Goal: Task Accomplishment & Management: Use online tool/utility

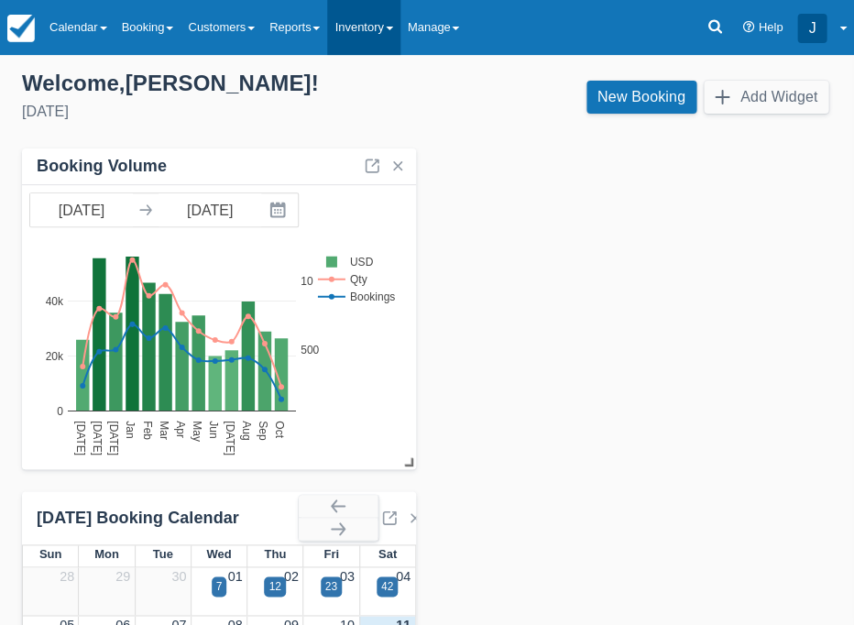
click at [385, 33] on link "Inventory" at bounding box center [363, 27] width 72 height 55
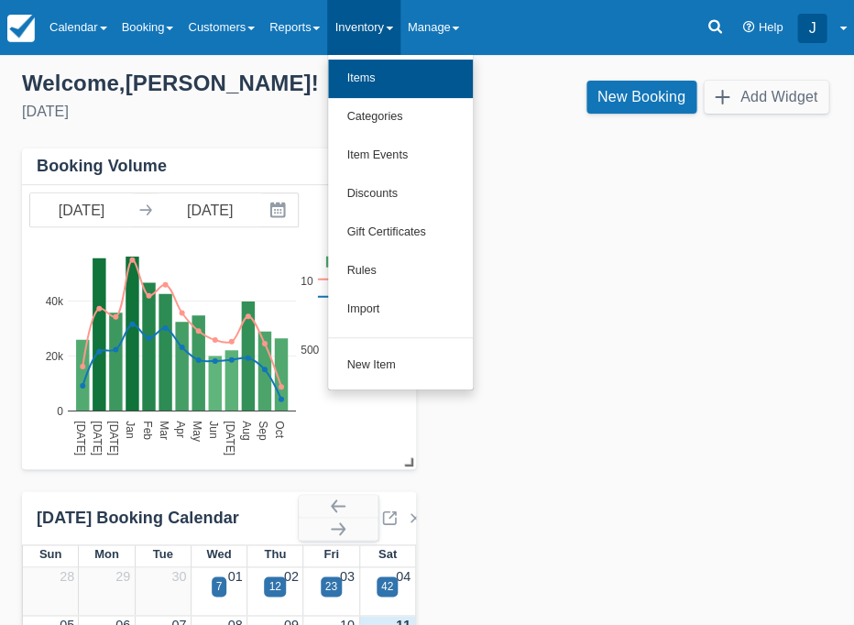
click at [389, 73] on link "Items" at bounding box center [400, 79] width 145 height 39
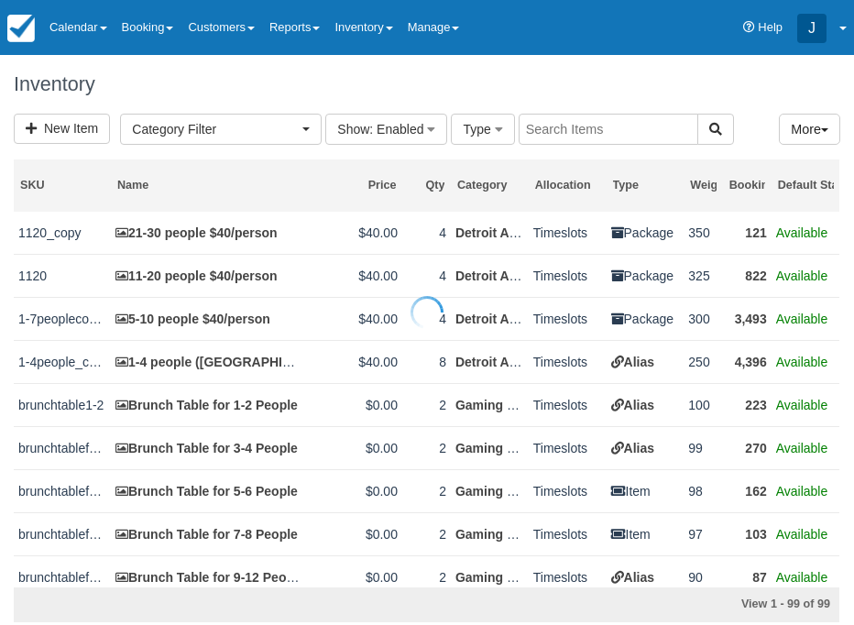
select select
click at [549, 136] on input "text" at bounding box center [609, 129] width 180 height 31
type input "ben"
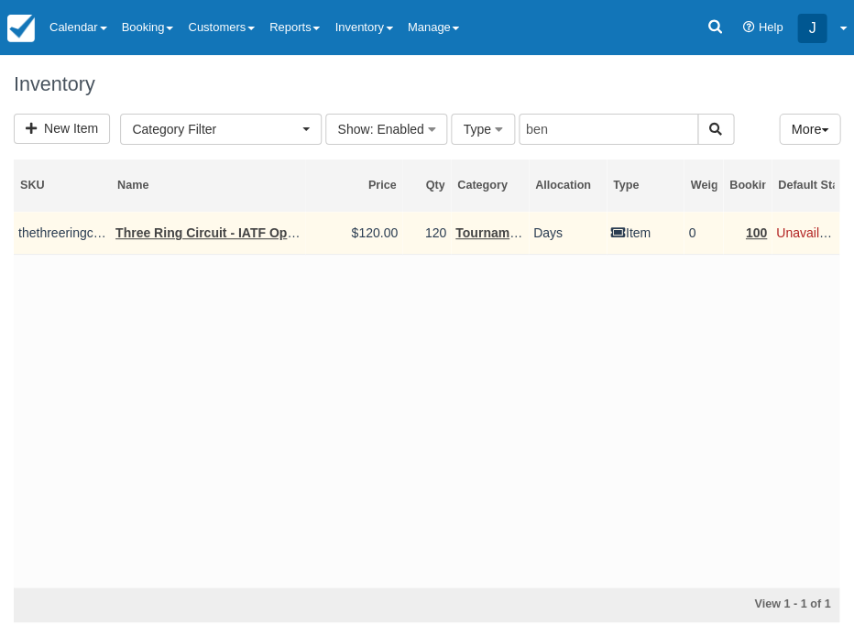
click at [221, 231] on link "Three Ring Circuit - IATF Open Major: The Ben Potter Memorial Classic" at bounding box center [331, 234] width 430 height 20
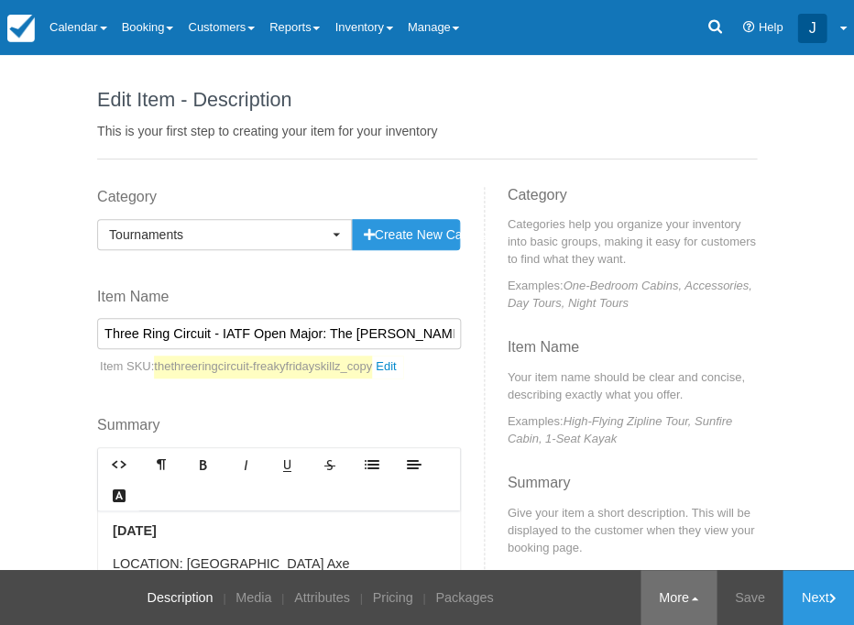
click at [682, 601] on link "More" at bounding box center [679, 597] width 76 height 55
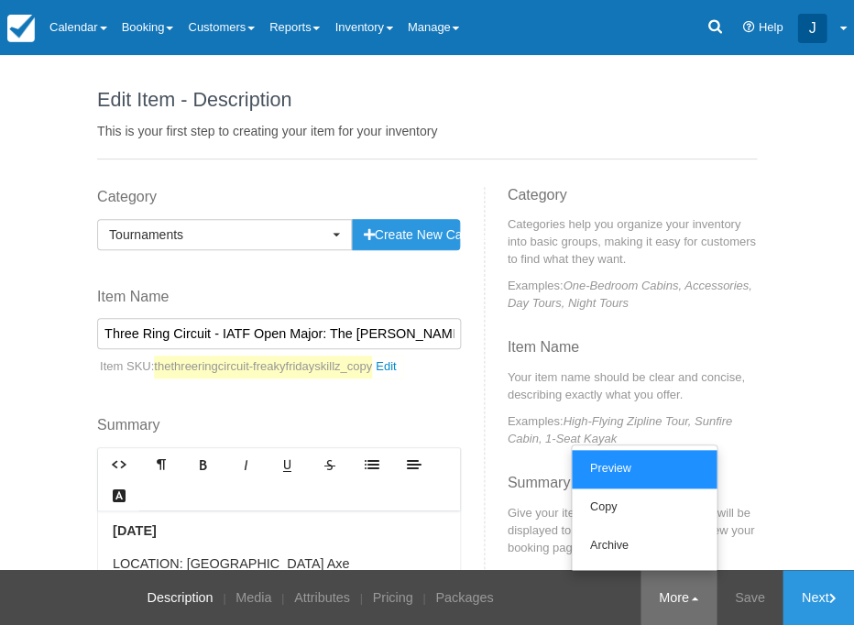
click at [612, 467] on link "Preview" at bounding box center [644, 469] width 145 height 39
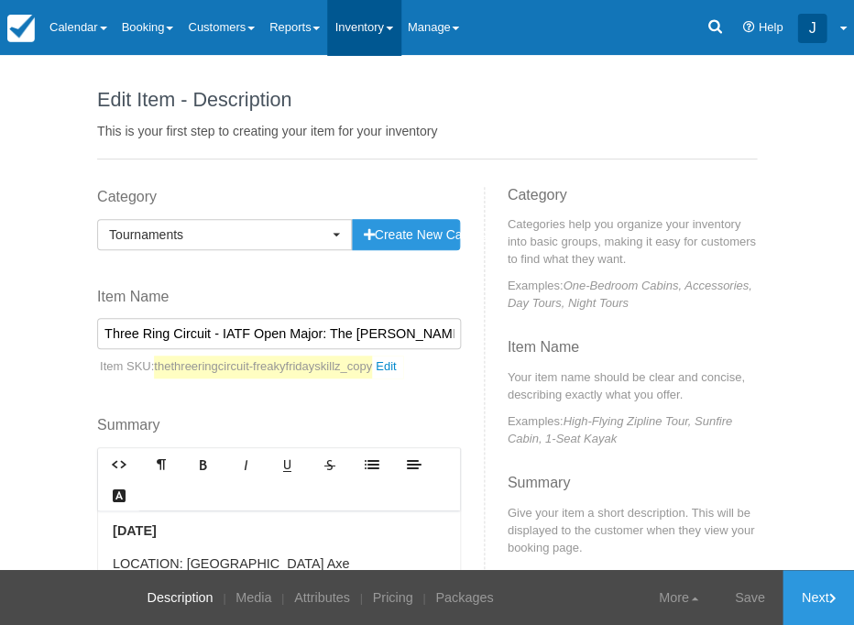
click at [368, 28] on link "Inventory" at bounding box center [363, 27] width 72 height 55
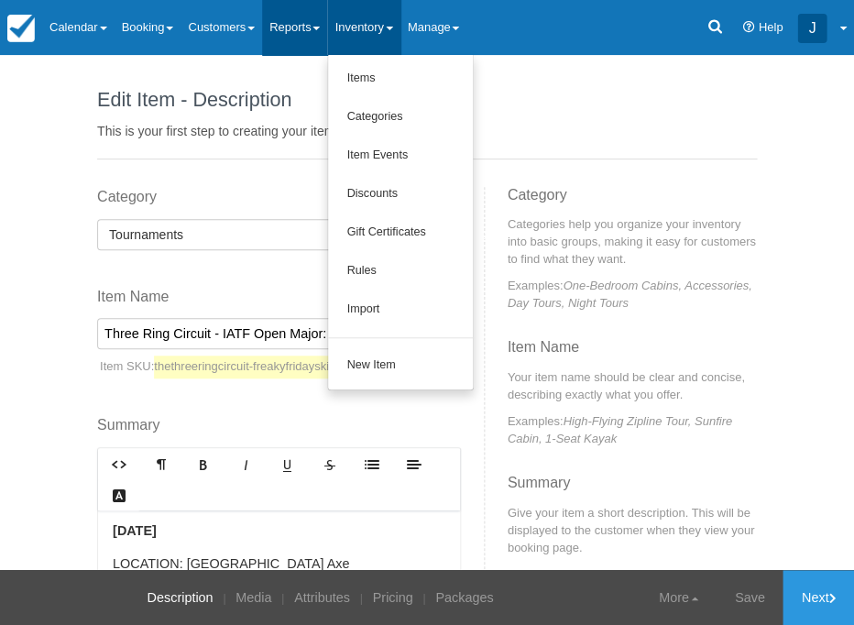
drag, startPoint x: 318, startPoint y: 29, endPoint x: 315, endPoint y: 49, distance: 19.4
click at [318, 29] on link "Reports" at bounding box center [294, 27] width 65 height 55
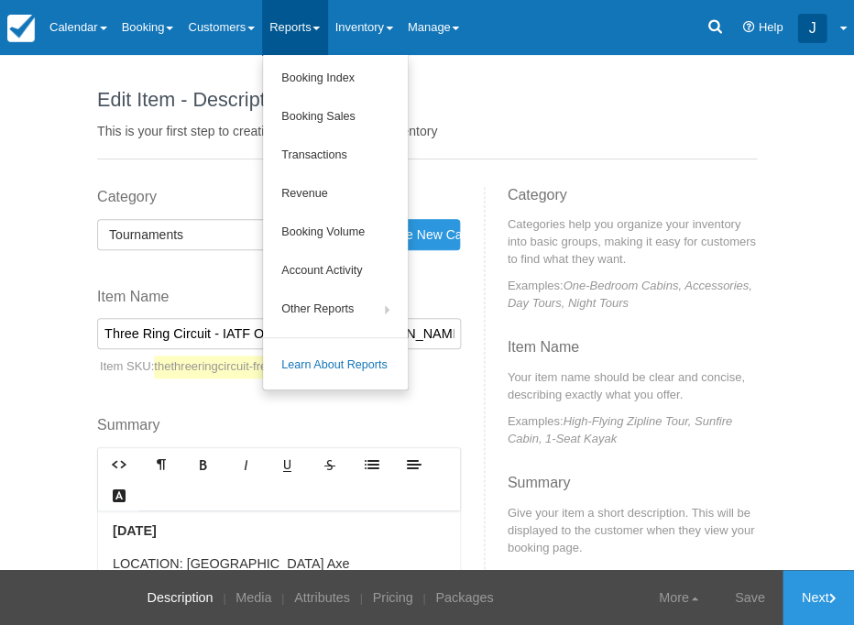
click at [343, 118] on link "Booking Sales" at bounding box center [335, 117] width 145 height 39
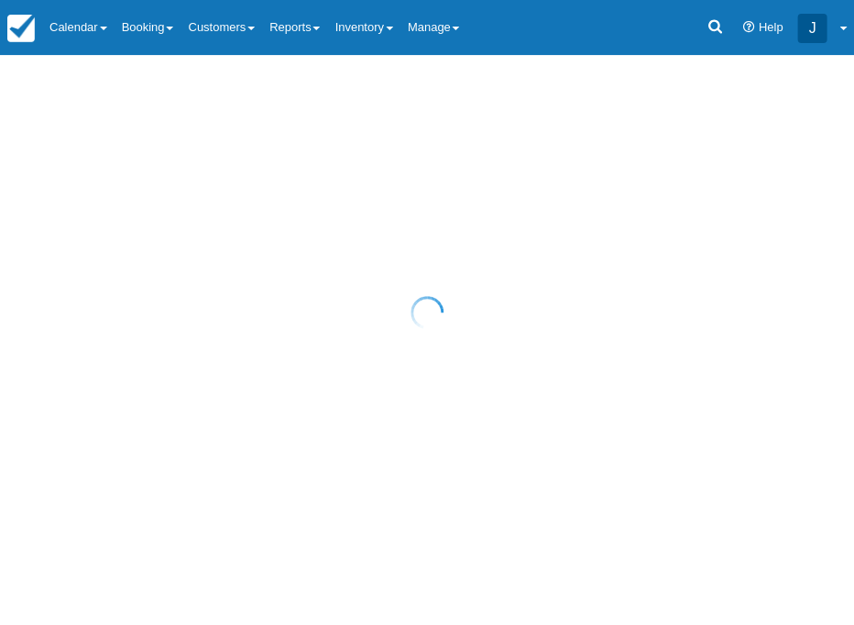
select select "20"
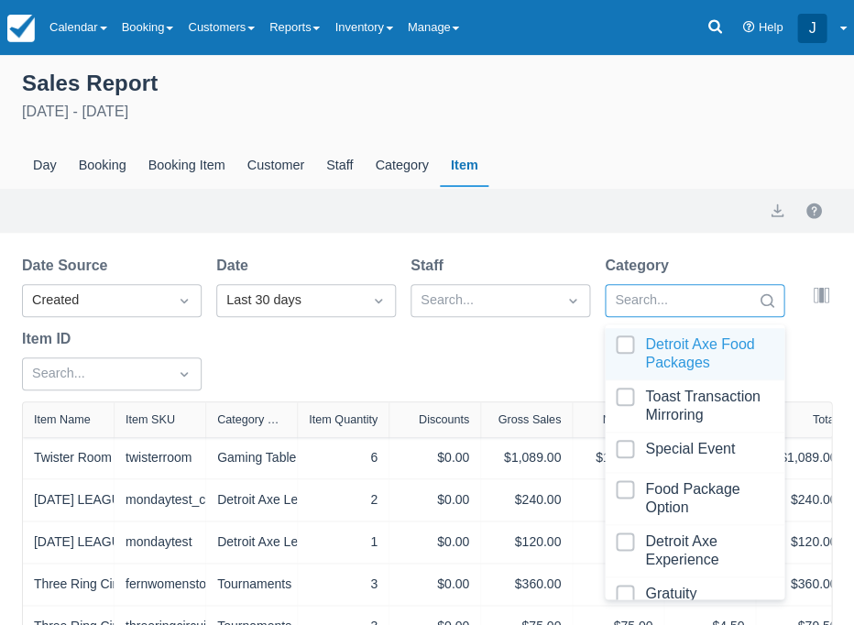
click at [666, 293] on div at bounding box center [678, 301] width 127 height 24
drag, startPoint x: 669, startPoint y: 295, endPoint x: 434, endPoint y: 346, distance: 240.9
click at [664, 295] on div "Search..." at bounding box center [678, 300] width 145 height 29
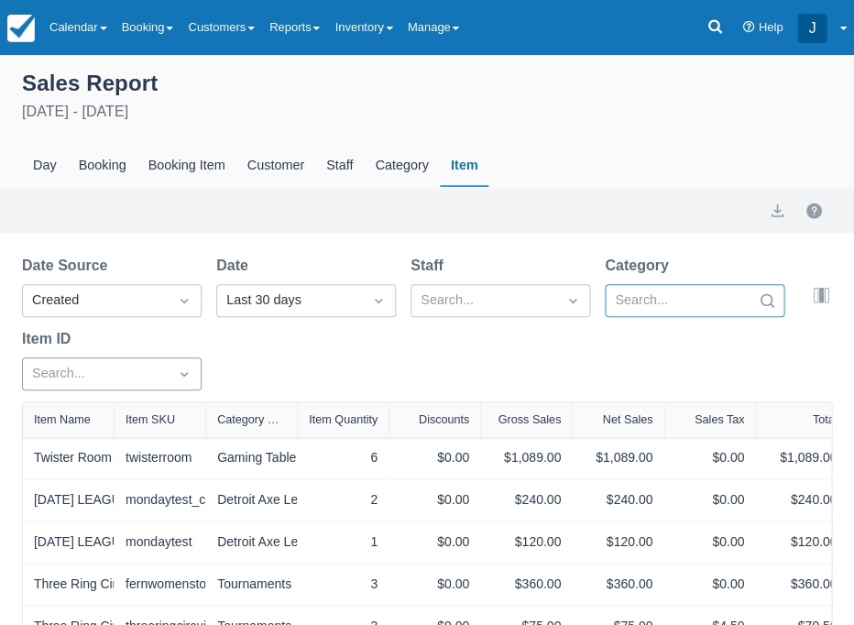
click at [123, 376] on div at bounding box center [95, 374] width 127 height 24
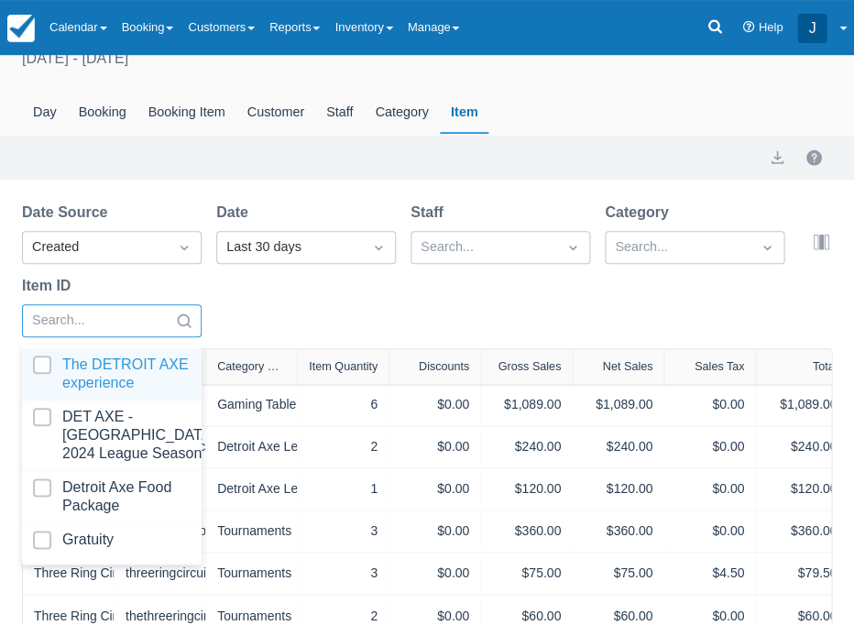
scroll to position [55, 0]
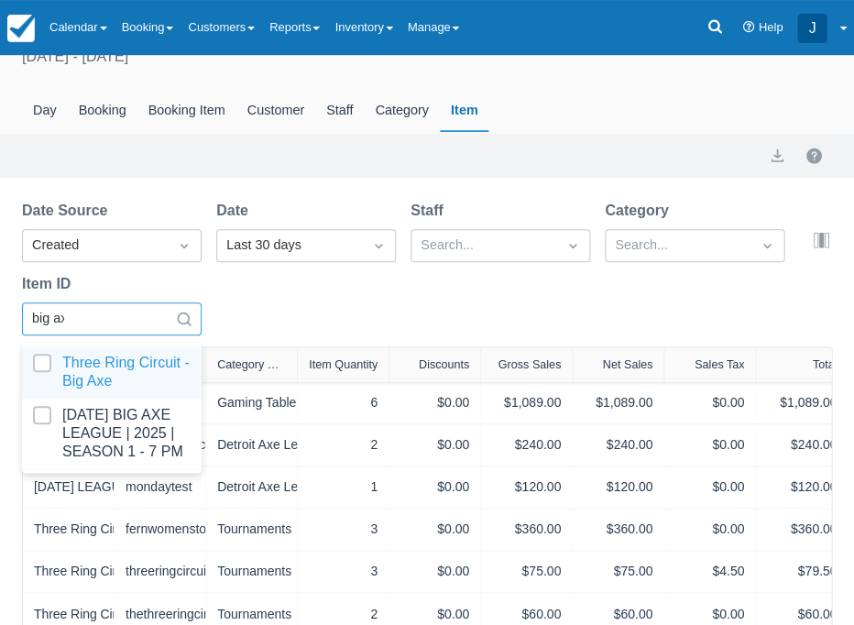
type input "big axe"
click at [103, 378] on div at bounding box center [112, 372] width 158 height 37
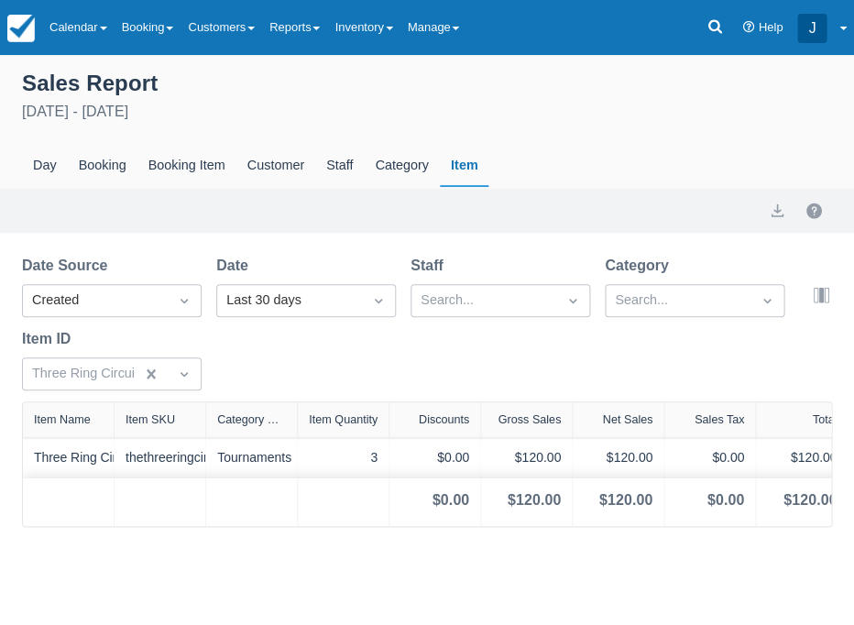
drag, startPoint x: 270, startPoint y: 255, endPoint x: 271, endPoint y: 270, distance: 14.8
click at [270, 255] on div "Date" at bounding box center [306, 266] width 180 height 22
click at [278, 293] on div "Last 30 days" at bounding box center [289, 301] width 127 height 20
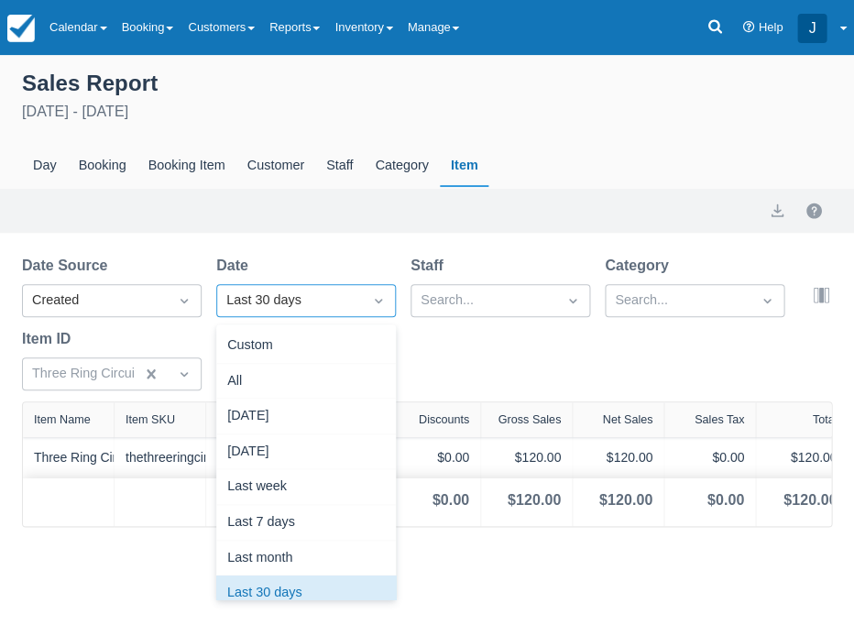
scroll to position [21, 0]
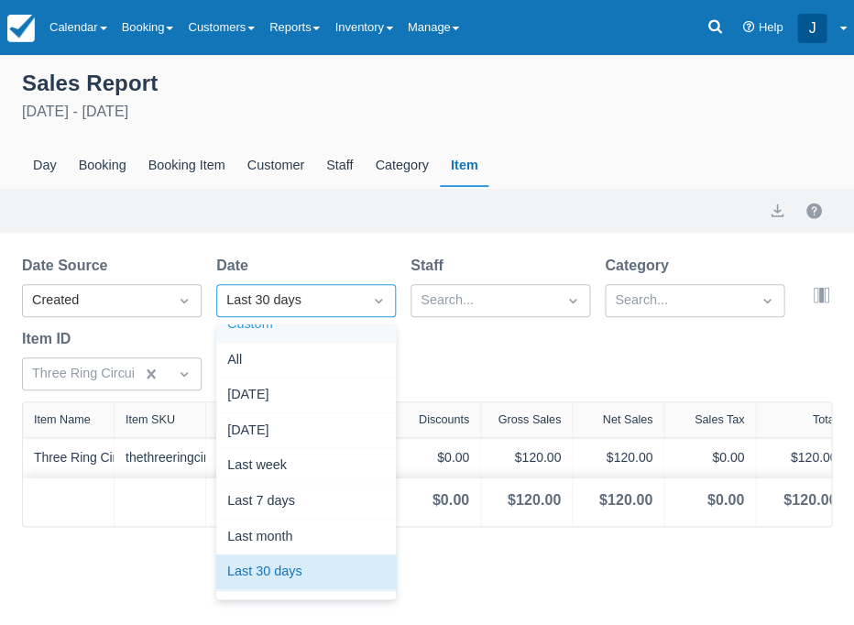
click at [264, 333] on div "Custom" at bounding box center [306, 325] width 180 height 36
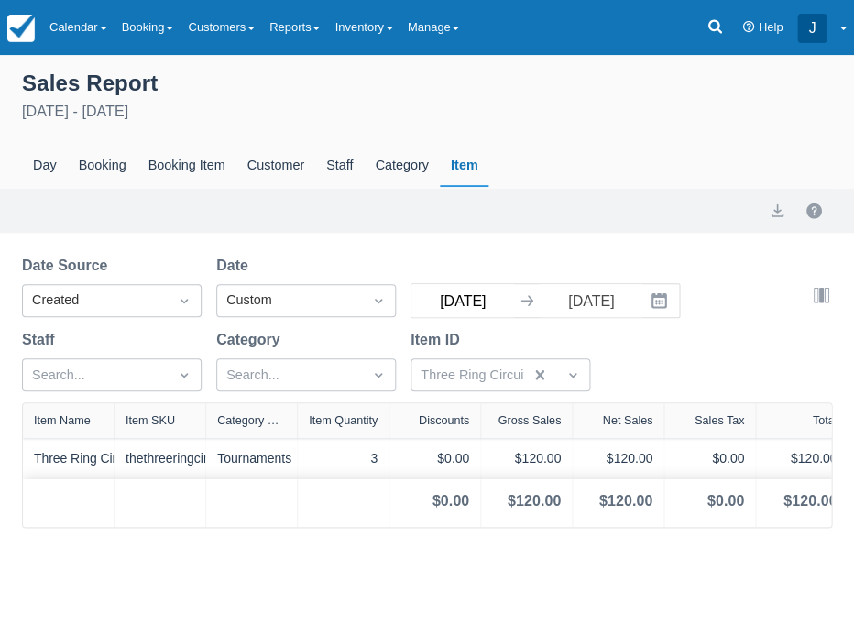
click at [449, 303] on input "09/11/25" at bounding box center [463, 300] width 103 height 33
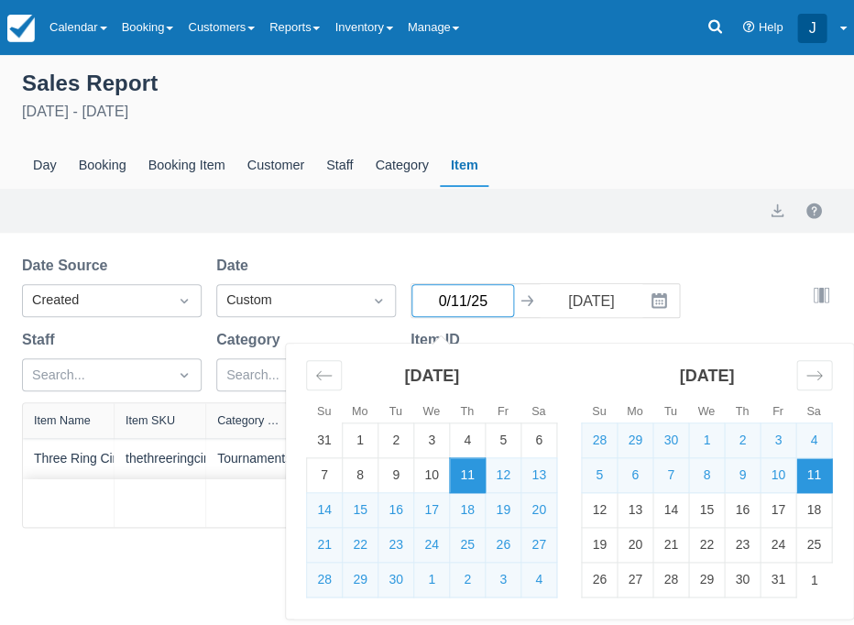
type input "05/11/25"
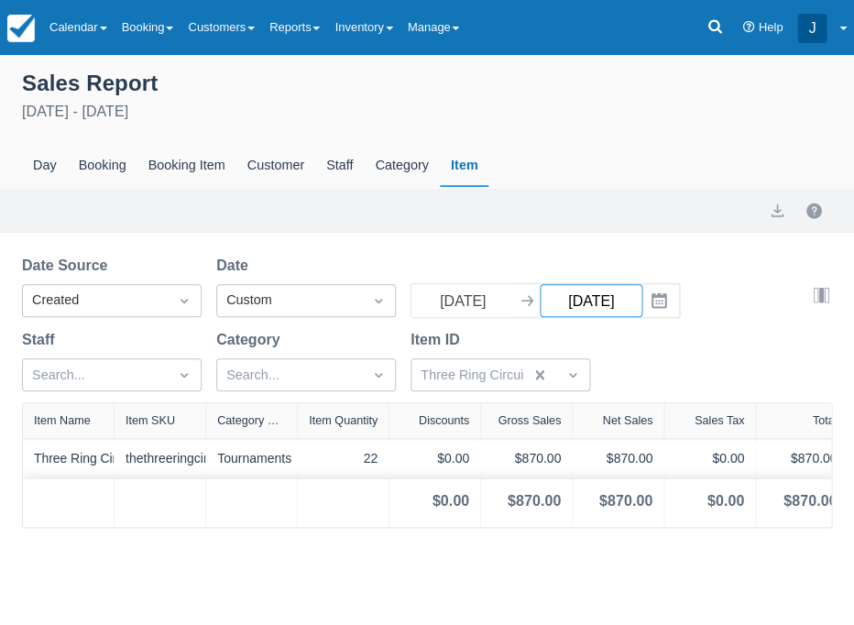
type input "10/11/28"
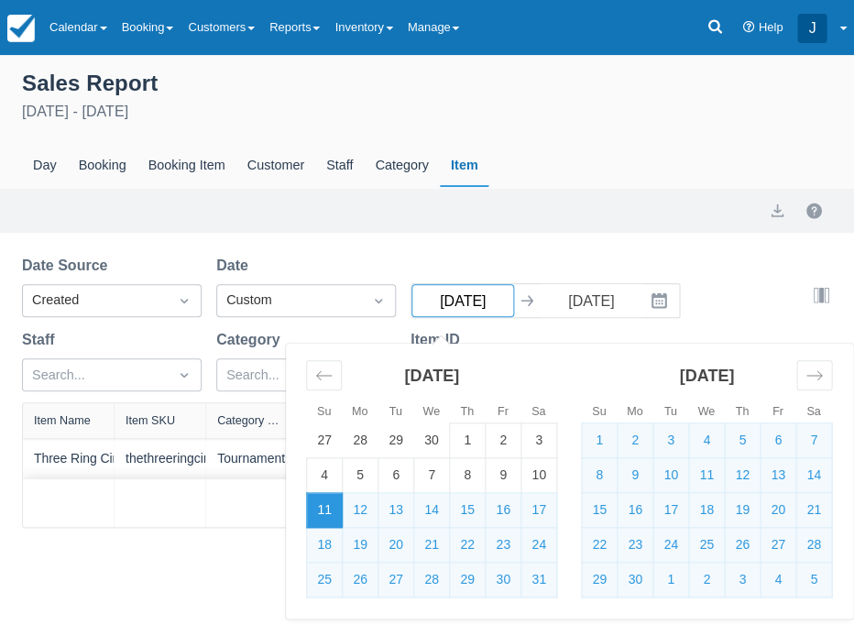
click at [445, 303] on input "05/11/25" at bounding box center [463, 300] width 103 height 33
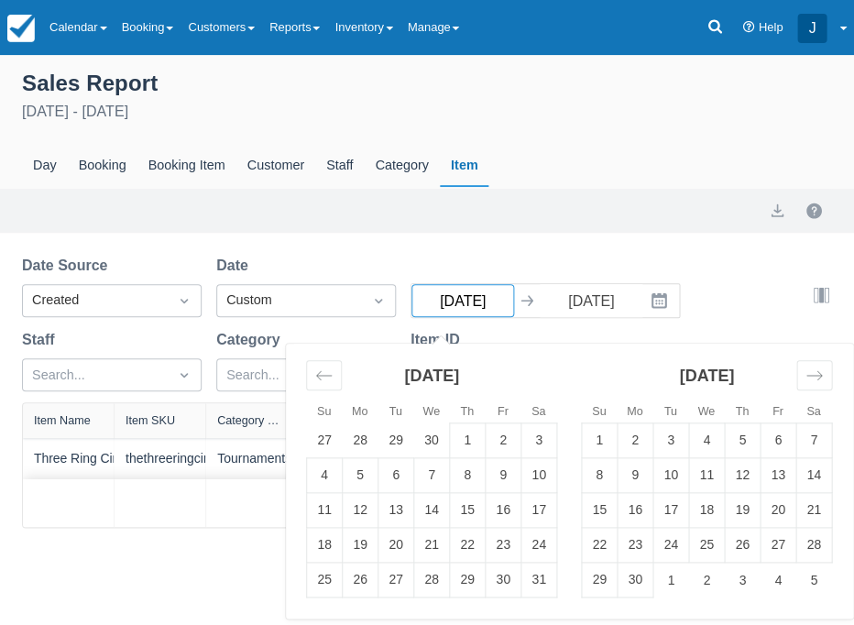
click at [462, 303] on input "08/11/25" at bounding box center [463, 300] width 103 height 33
type input "08/01/25"
click at [552, 258] on div "Date Source Created Date Custom 08/01/25 Navigate forward to interact with the …" at bounding box center [416, 329] width 788 height 148
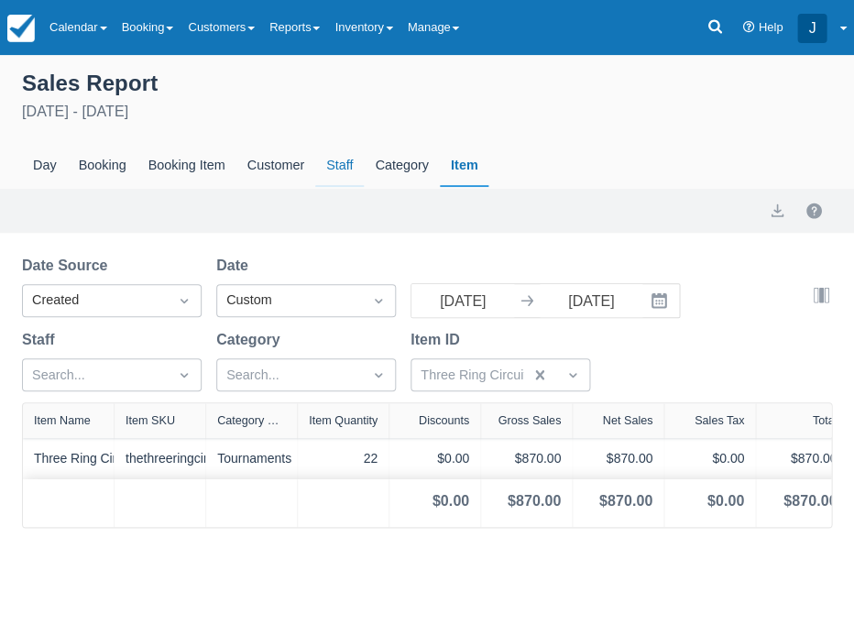
click at [320, 165] on div "Staff" at bounding box center [339, 166] width 49 height 42
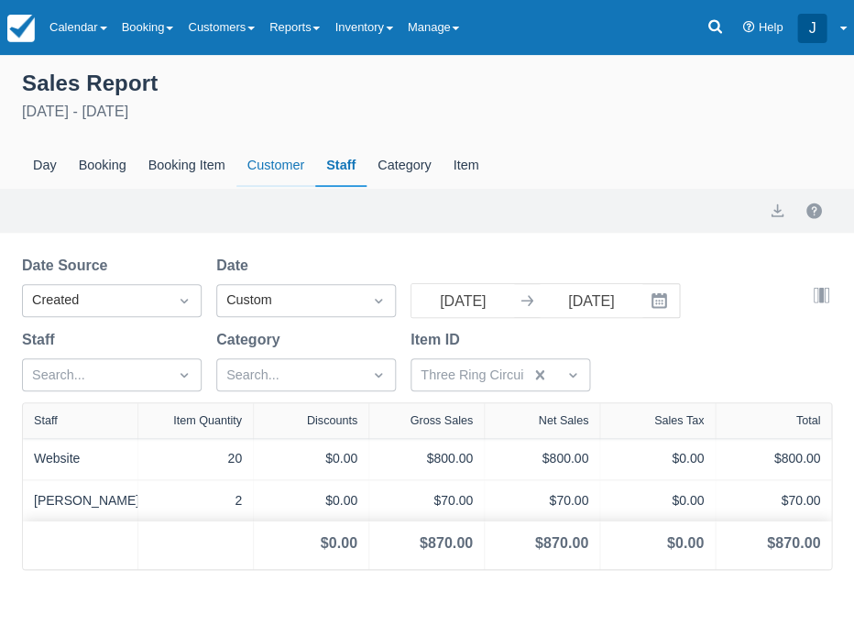
click at [279, 167] on div "Customer" at bounding box center [276, 166] width 79 height 42
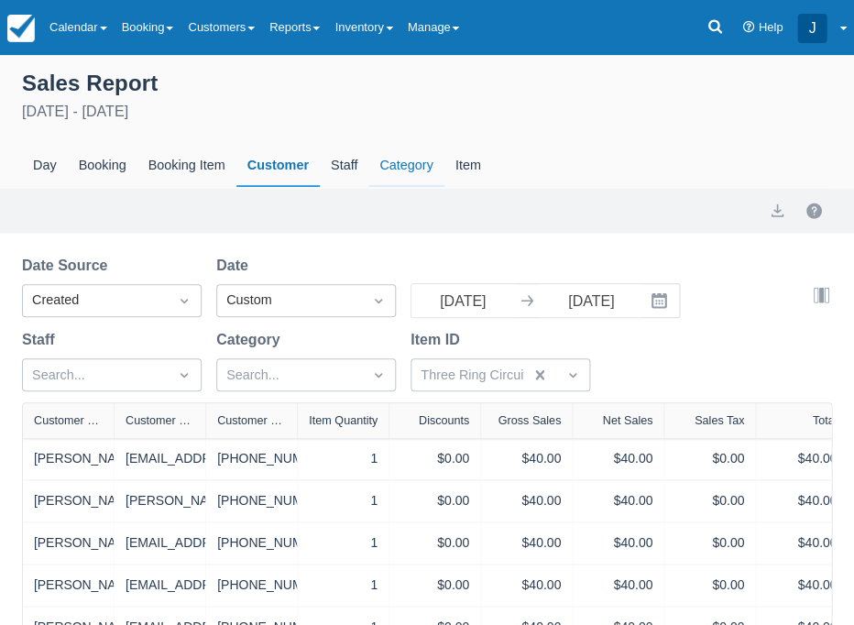
click at [436, 160] on div "Category" at bounding box center [406, 166] width 75 height 42
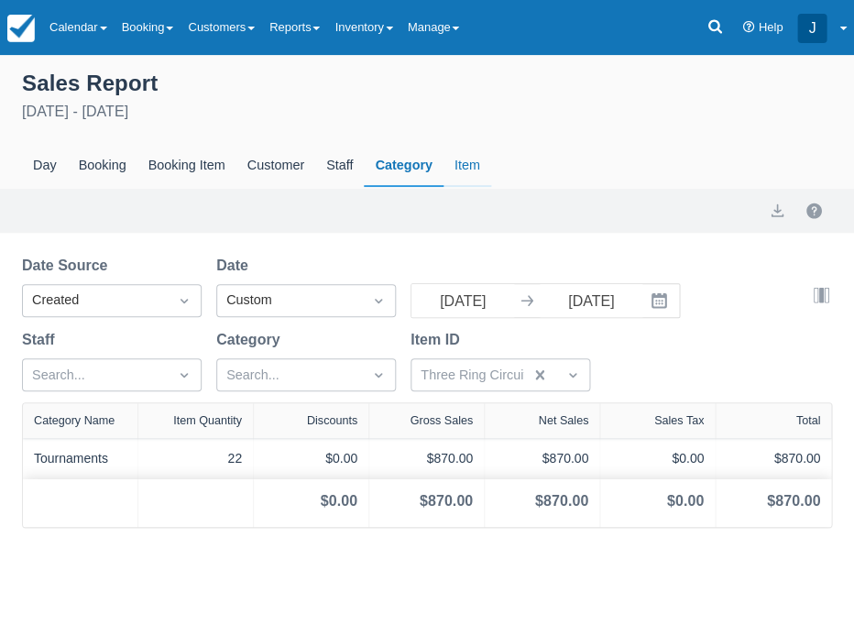
click at [448, 160] on div "Item" at bounding box center [468, 166] width 48 height 42
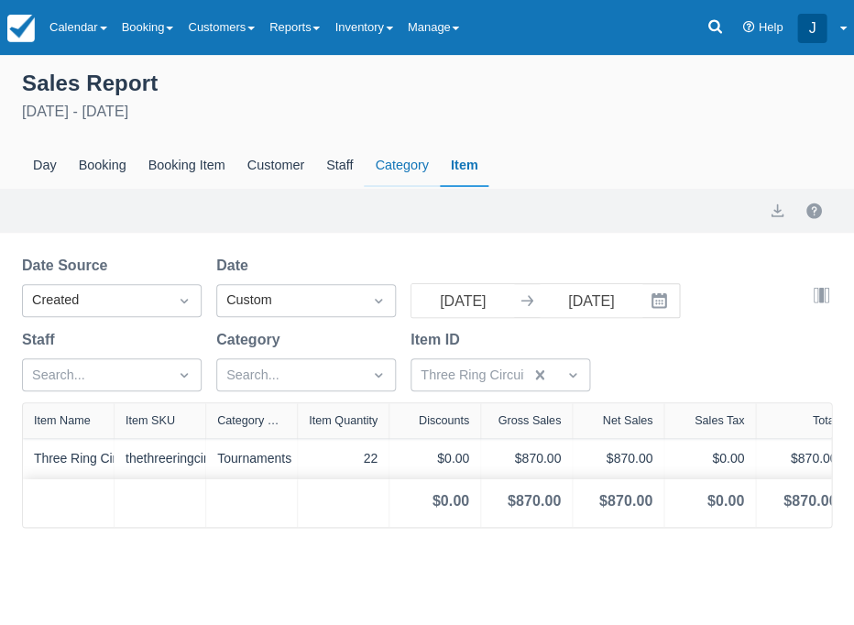
click at [408, 163] on div "Category" at bounding box center [401, 166] width 75 height 42
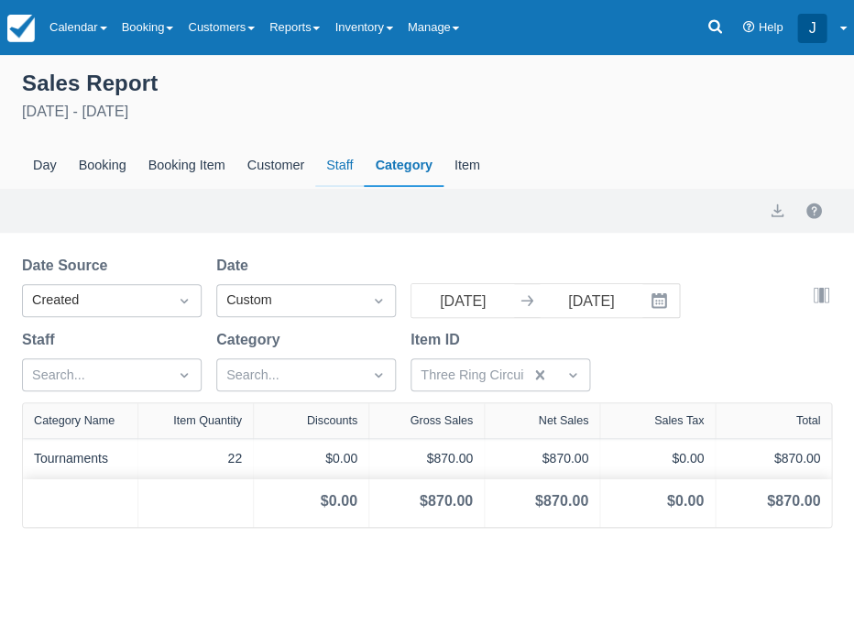
scroll to position [-1, 0]
click at [340, 165] on div "Staff" at bounding box center [339, 166] width 49 height 42
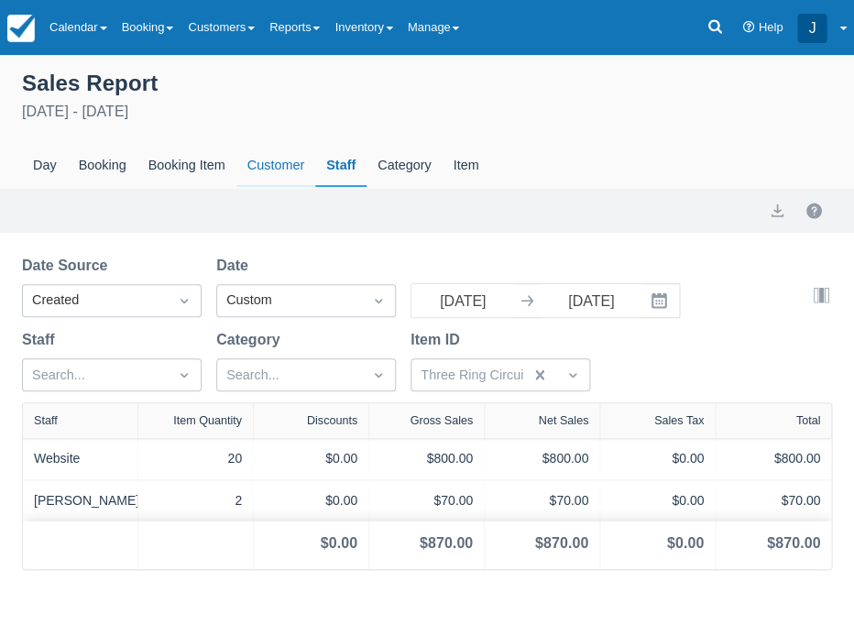
click at [283, 165] on div "Customer" at bounding box center [276, 166] width 79 height 42
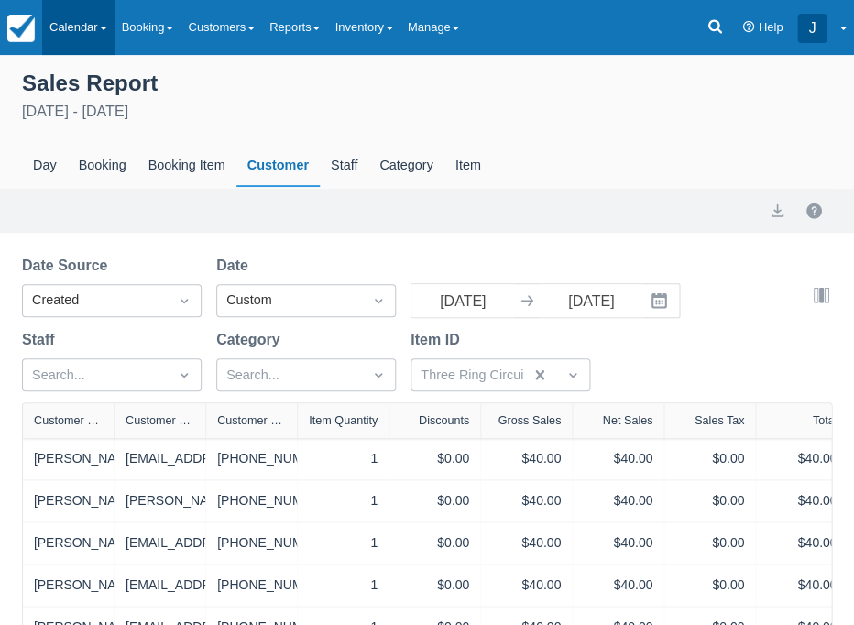
click at [80, 33] on link "Calendar" at bounding box center [78, 27] width 72 height 55
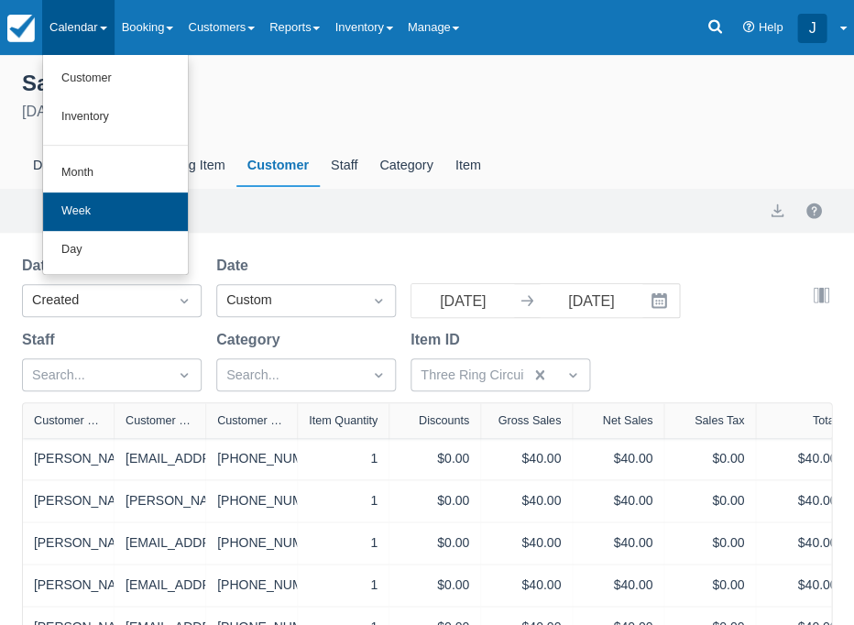
click at [81, 206] on link "Week" at bounding box center [115, 212] width 145 height 39
